Goal: Obtain resource: Download file/media

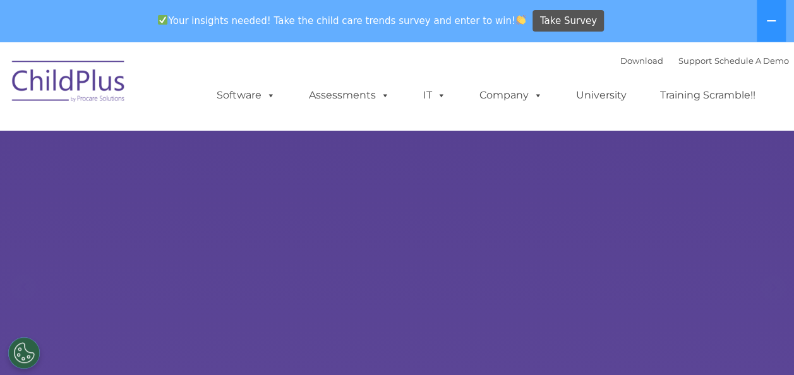
select select "MEDIUM"
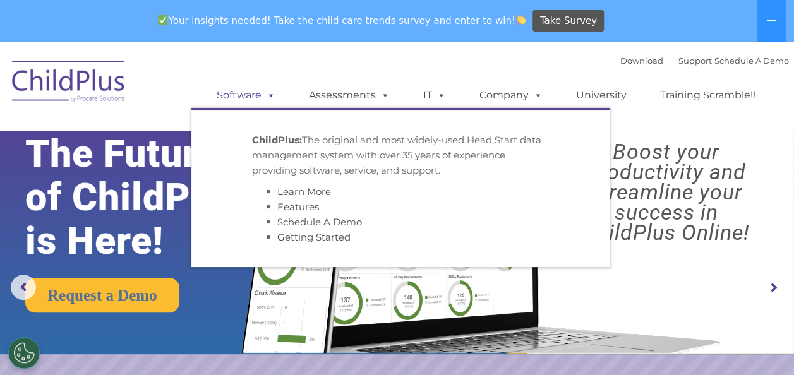
click at [268, 95] on span at bounding box center [268, 95] width 14 height 12
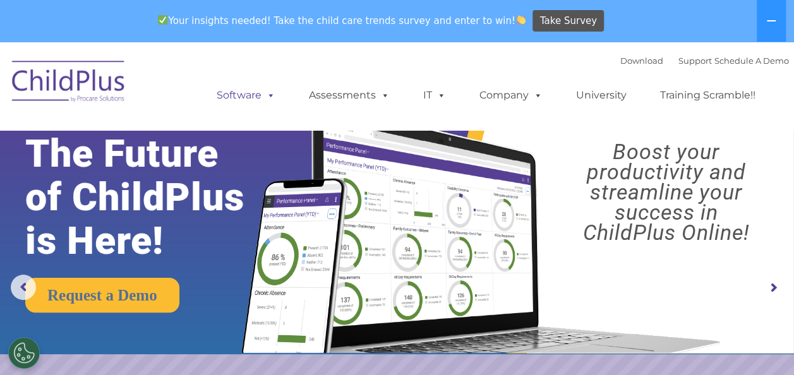
click at [268, 95] on span at bounding box center [268, 95] width 14 height 12
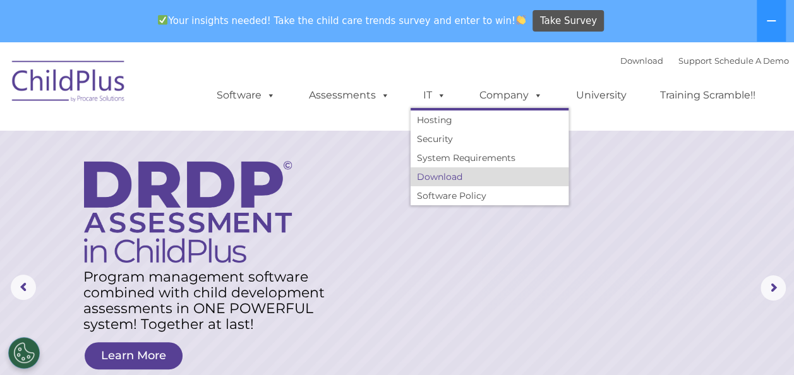
click at [438, 181] on link "Download" at bounding box center [489, 176] width 158 height 19
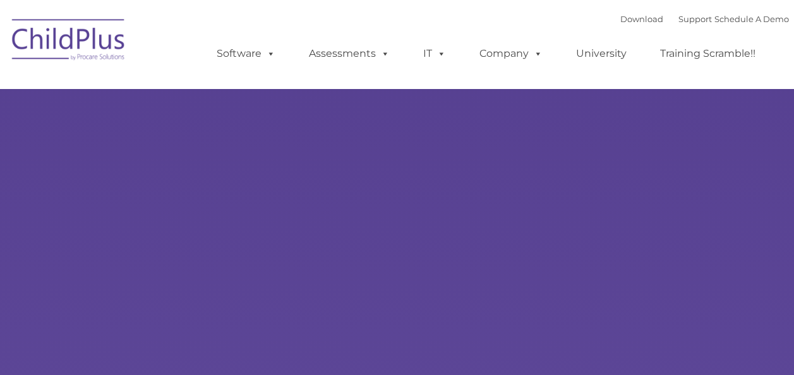
type input ""
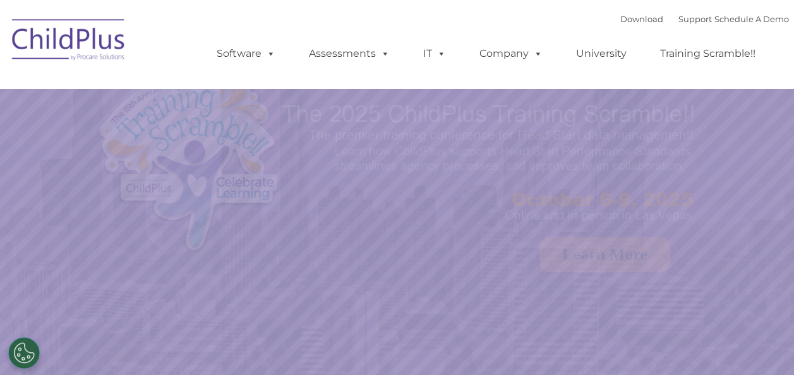
select select "MEDIUM"
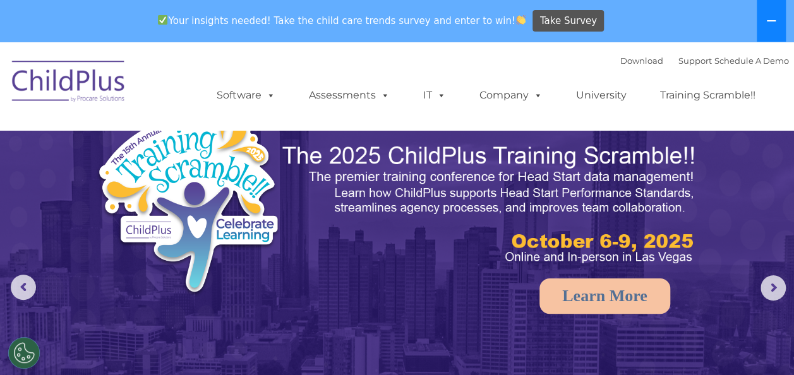
click at [768, 16] on icon at bounding box center [771, 21] width 10 height 10
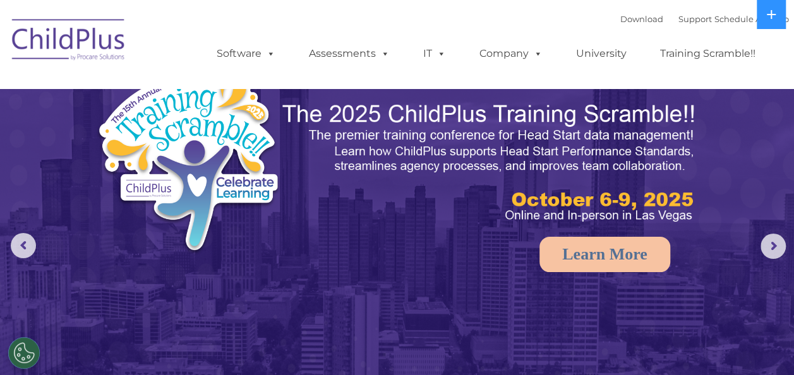
click at [748, 69] on ul "Software ChildPlus: The original and most widely-used Head Start data managemen…" at bounding box center [489, 53] width 597 height 51
click at [393, 15] on div "Download Support | Schedule A Demo  MENU MENU Software ChildPlus: The original…" at bounding box center [489, 43] width 597 height 69
